Goal: Task Accomplishment & Management: Manage account settings

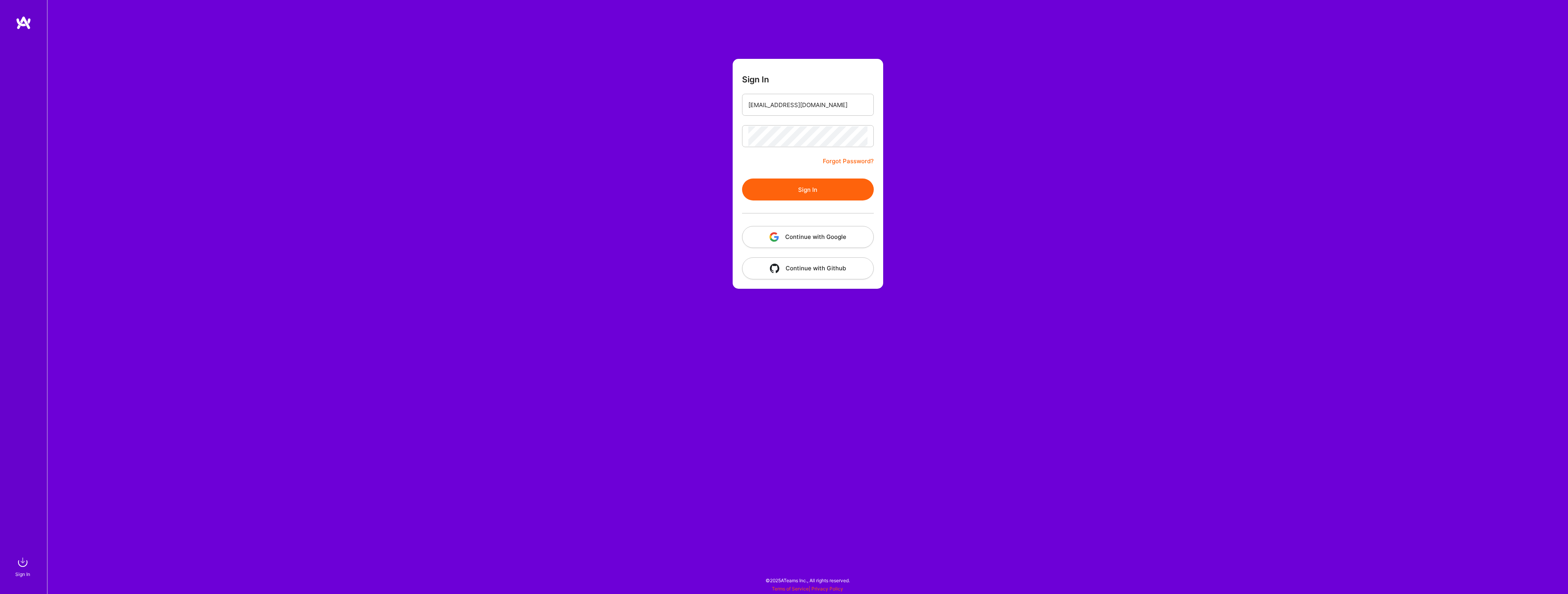
click at [818, 237] on button "Continue with Google" at bounding box center [808, 237] width 132 height 22
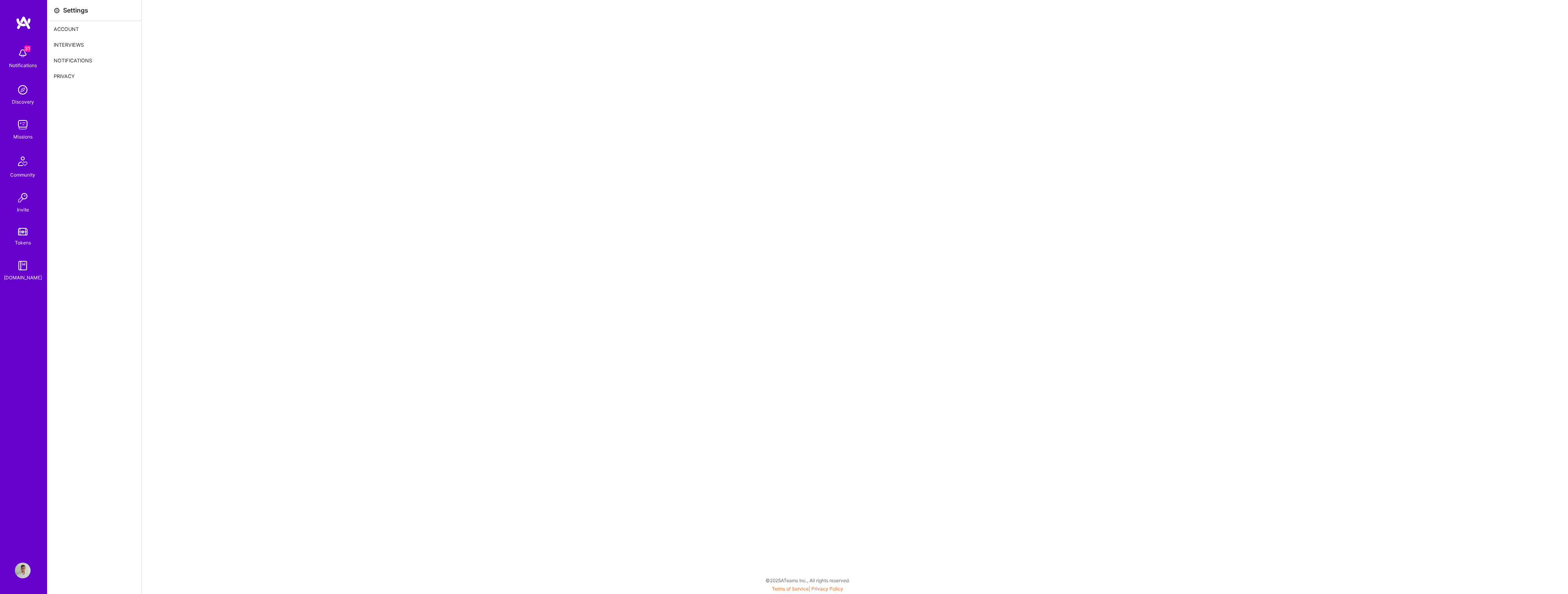
click at [68, 29] on div "Account" at bounding box center [94, 28] width 94 height 16
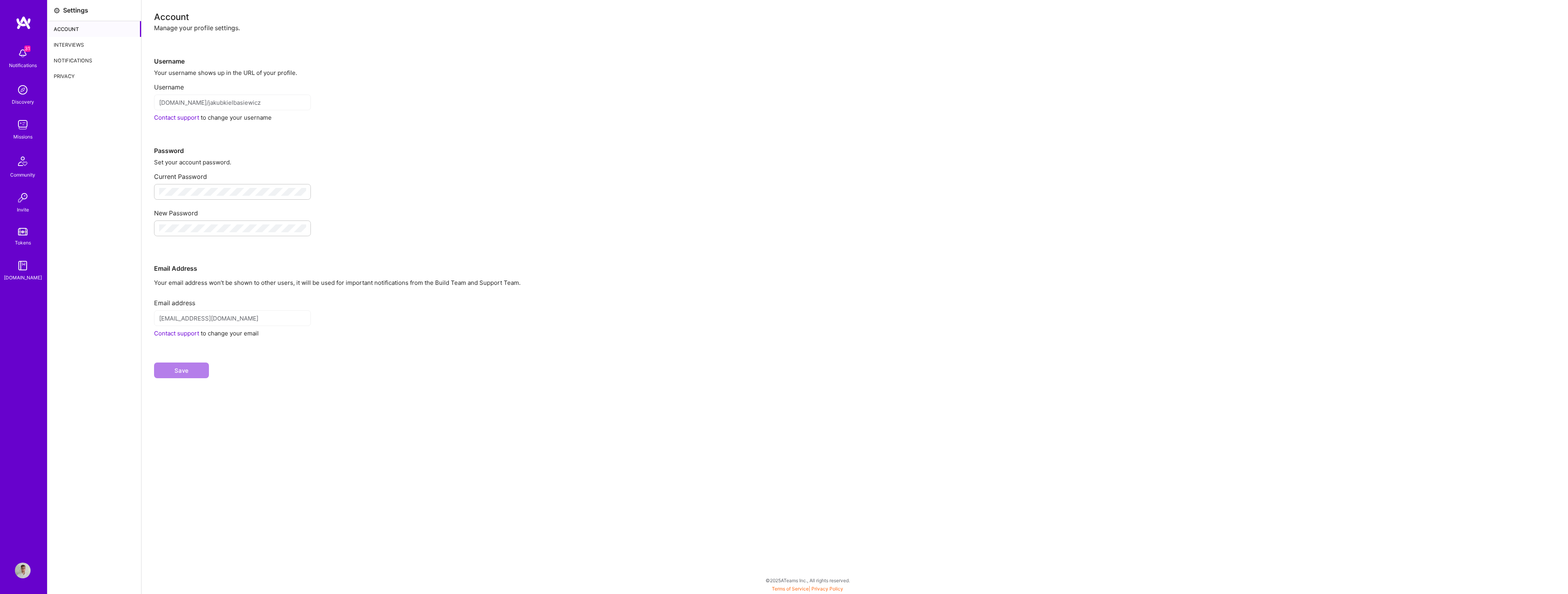
click at [79, 42] on div "Interviews" at bounding box center [94, 44] width 94 height 16
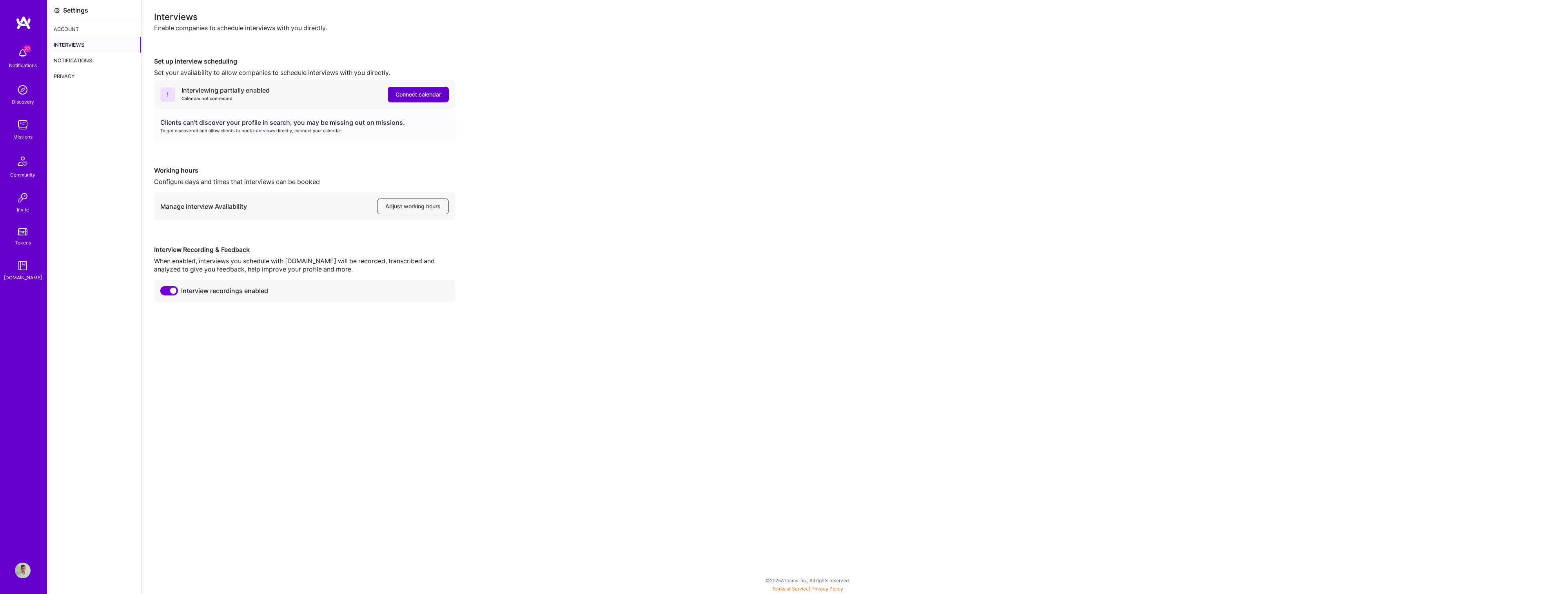
click at [416, 94] on span "Connect calendar" at bounding box center [418, 94] width 46 height 8
